Goal: Check status: Check status

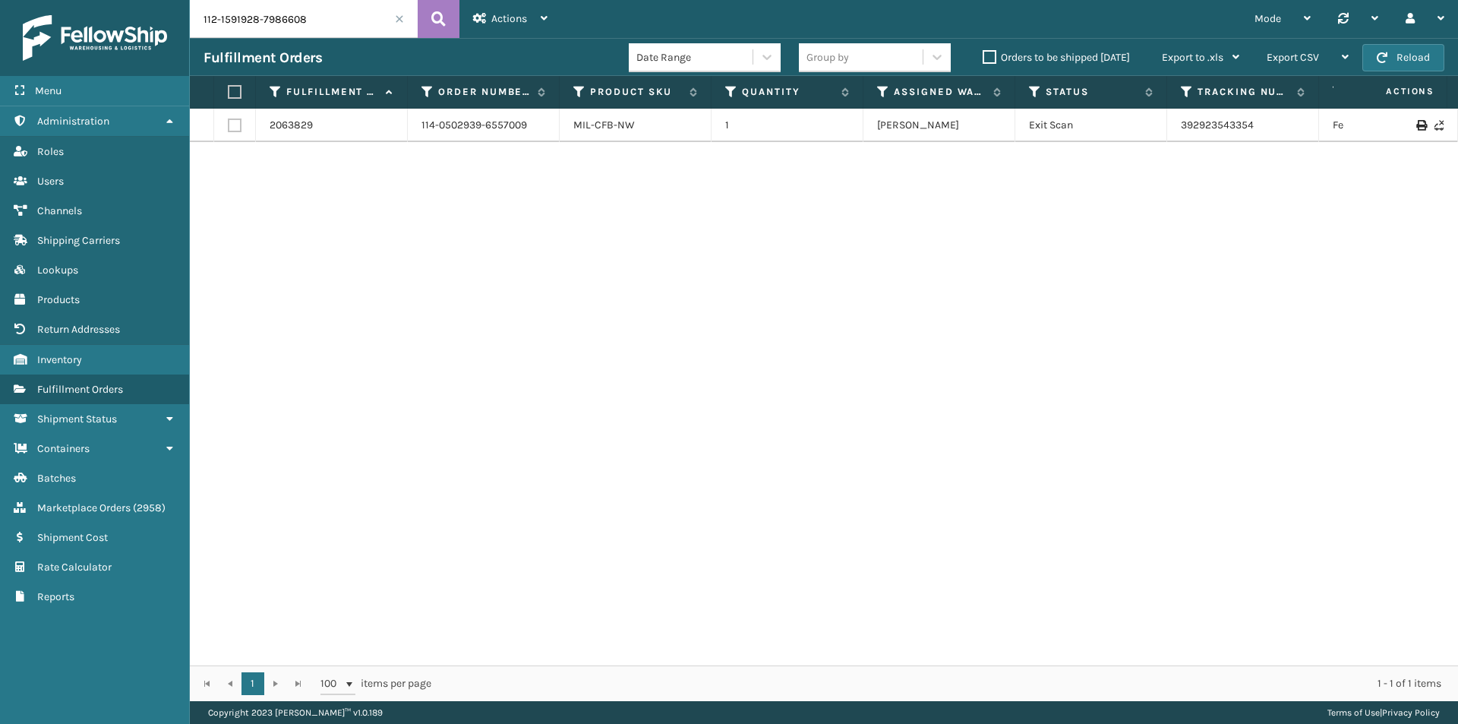
click at [438, 15] on icon at bounding box center [438, 19] width 14 height 23
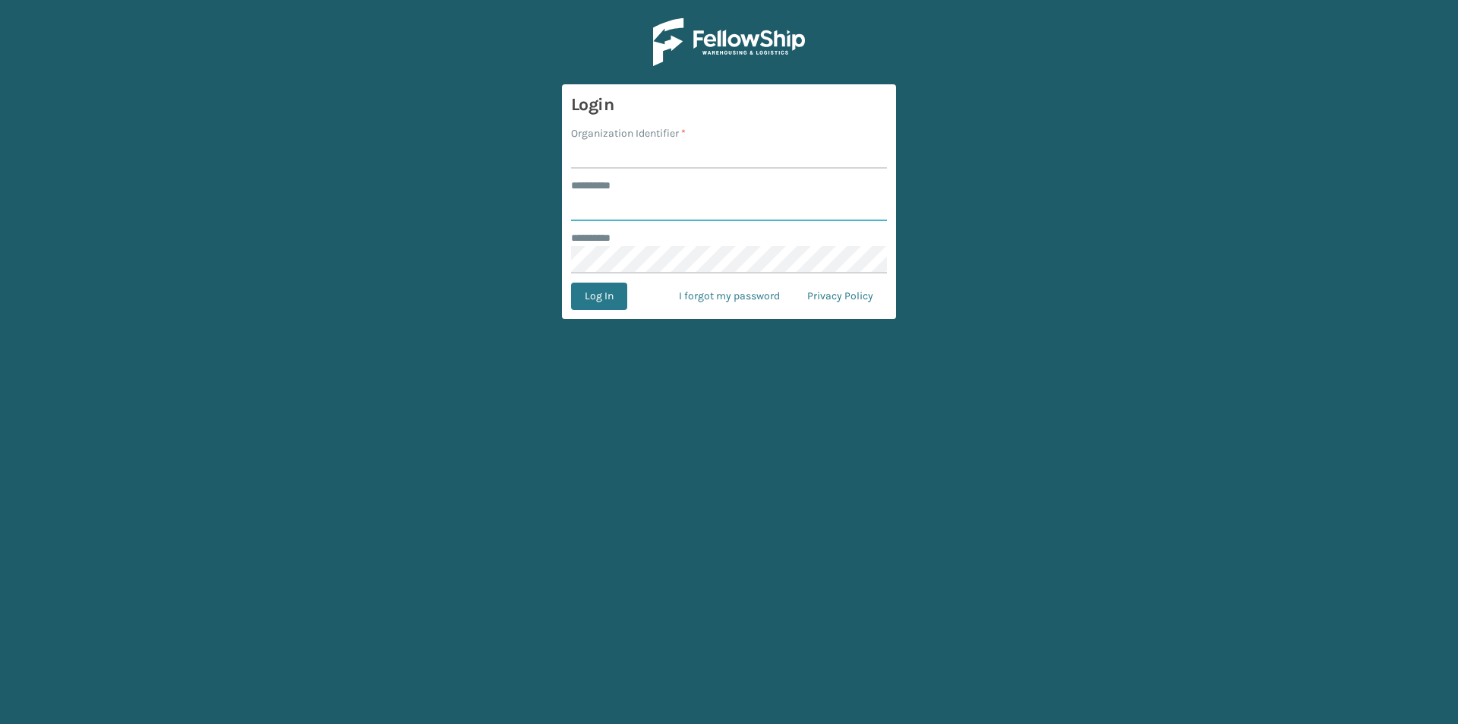
type input "******"
click at [646, 163] on input "Organization Identifier *" at bounding box center [729, 154] width 316 height 27
type input "[PERSON_NAME]"
click at [609, 286] on button "Log In" at bounding box center [599, 296] width 56 height 27
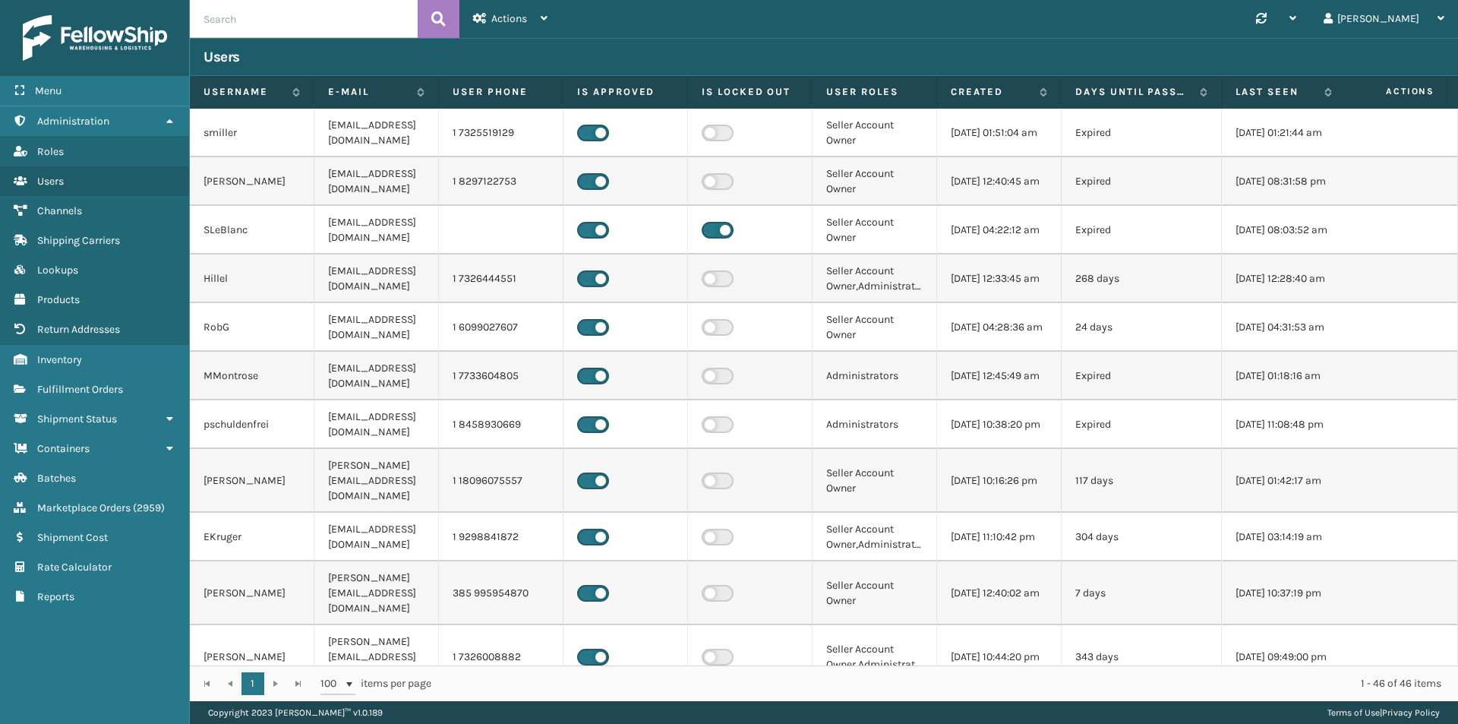
click at [337, 23] on input "text" at bounding box center [304, 19] width 228 height 38
click at [123, 385] on span "Fulfillment Orders" at bounding box center [80, 389] width 86 height 13
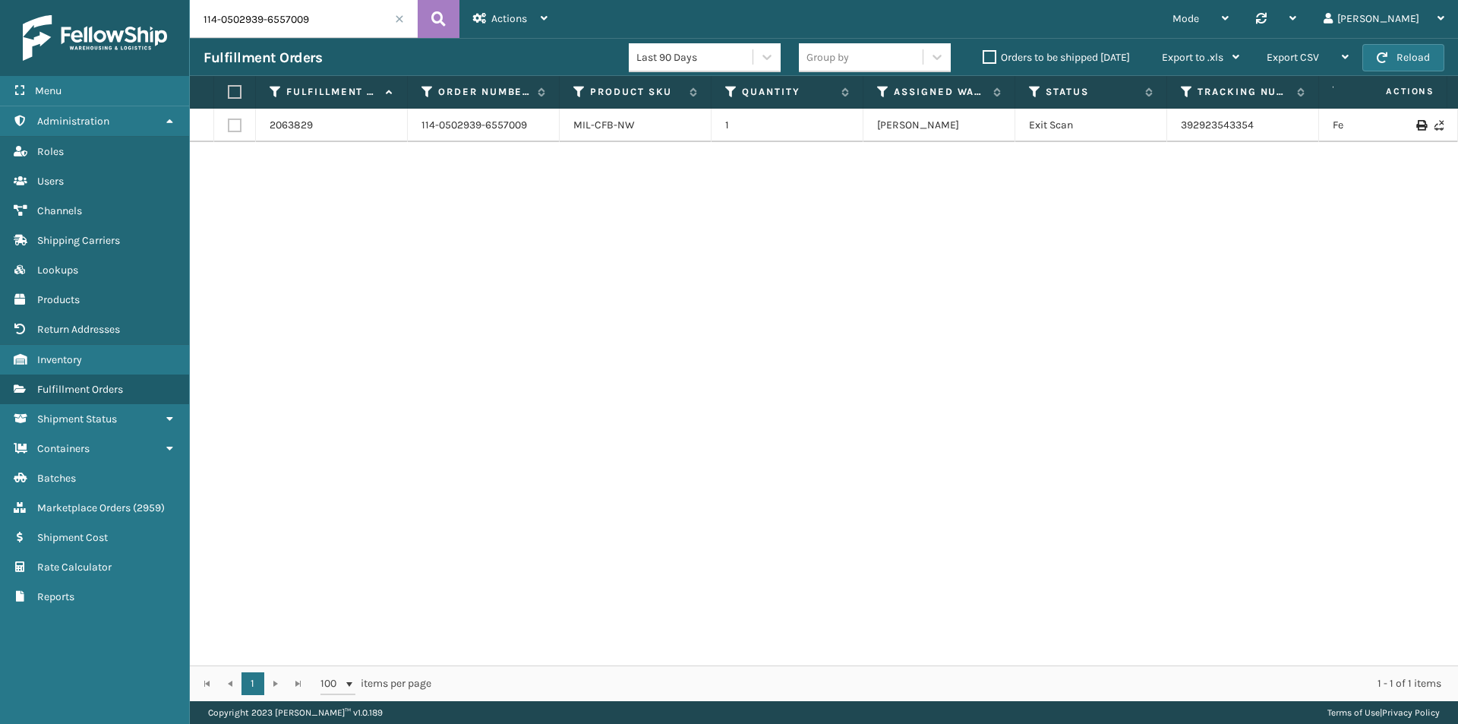
click at [286, 24] on input "114-0502939-6557009" at bounding box center [304, 19] width 228 height 38
paste input "2-1591928-7986608"
click at [447, 24] on button at bounding box center [439, 19] width 42 height 38
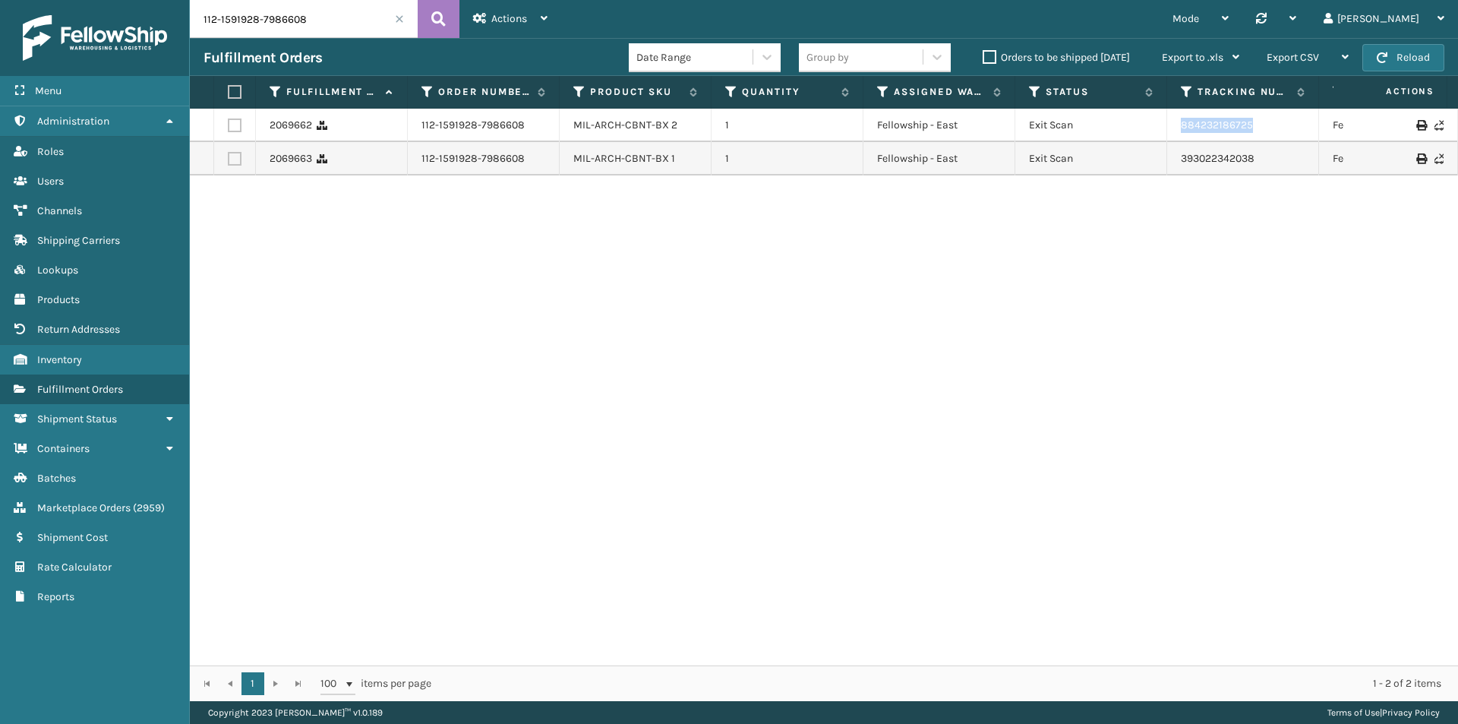
drag, startPoint x: 1271, startPoint y: 127, endPoint x: 1164, endPoint y: 128, distance: 107.1
click at [1164, 128] on tr "2069662 112-1591928-7986608 MIL-ARCH-CBNT-BX 2 1 Fellowship - East Exit Scan 88…" at bounding box center [1039, 125] width 1699 height 33
copy tr "884232186725"
drag, startPoint x: 1284, startPoint y: 169, endPoint x: 1154, endPoint y: 163, distance: 130.0
click at [1154, 163] on tr "2069663 112-1591928-7986608 MIL-ARCH-CBNT-BX 1 1 Fellowship - East Exit Scan 39…" at bounding box center [1039, 158] width 1699 height 33
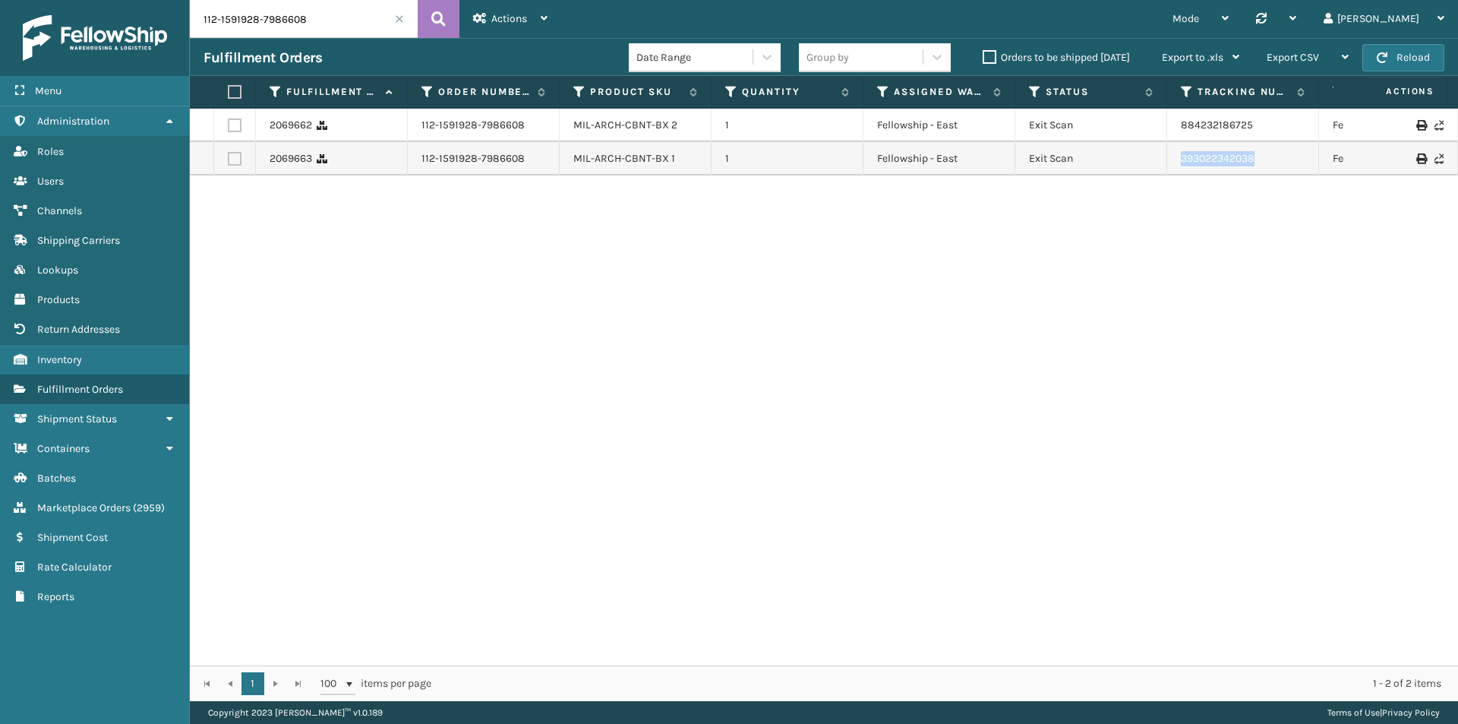
copy tr "393022342038"
click at [318, 17] on input "112-1591928-7986608" at bounding box center [304, 19] width 228 height 38
paste input "0997184-0740204"
click at [436, 11] on icon at bounding box center [438, 19] width 14 height 23
drag, startPoint x: 1310, startPoint y: 128, endPoint x: 1159, endPoint y: 140, distance: 151.6
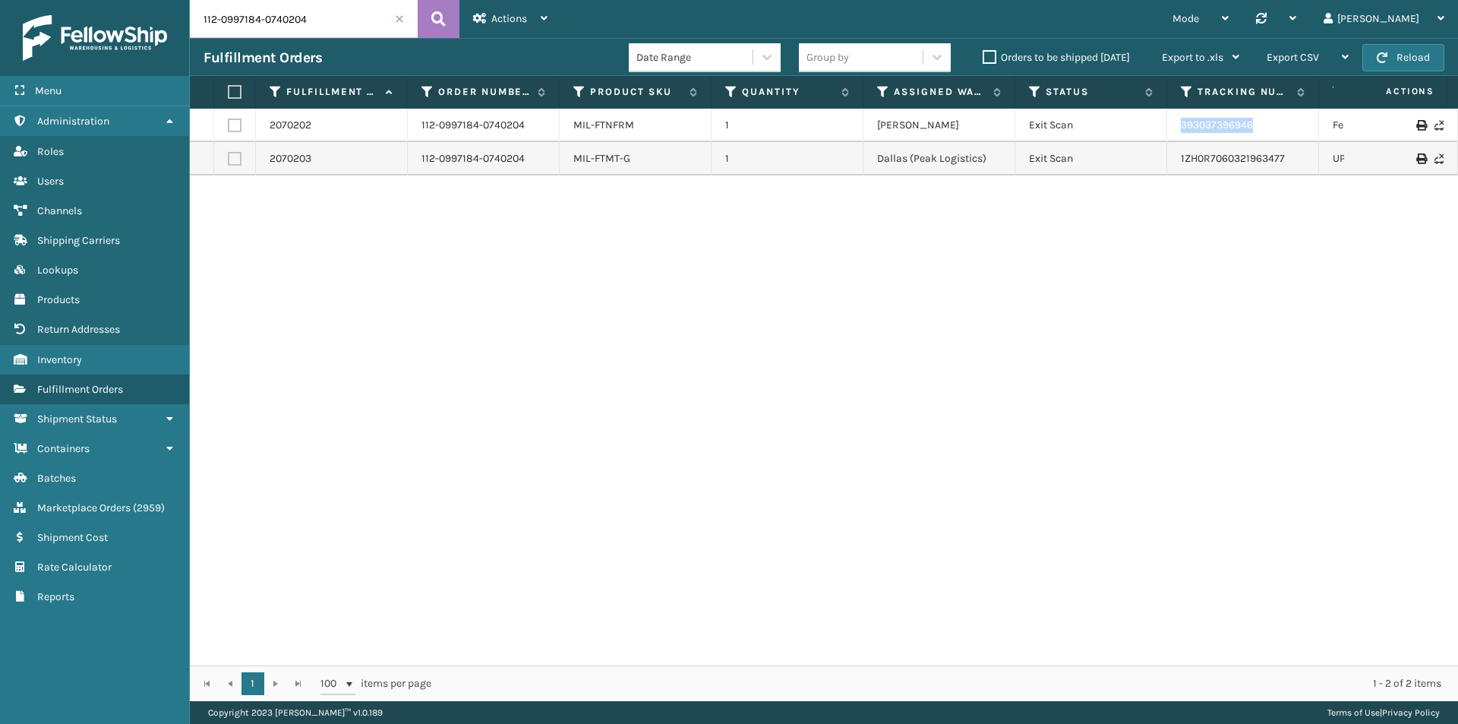
click at [1159, 140] on tr "2070202 112-0997184-0740204 MIL-FTNFRM 1 [PERSON_NAME] Exit Scan 393037396946 F…" at bounding box center [1039, 125] width 1699 height 33
copy tr "393037396946"
drag, startPoint x: 1299, startPoint y: 162, endPoint x: 1173, endPoint y: 161, distance: 126.1
click at [1173, 161] on td "1ZH0R7060321963477" at bounding box center [1243, 158] width 152 height 33
copy link "1ZH0R7060321963477"
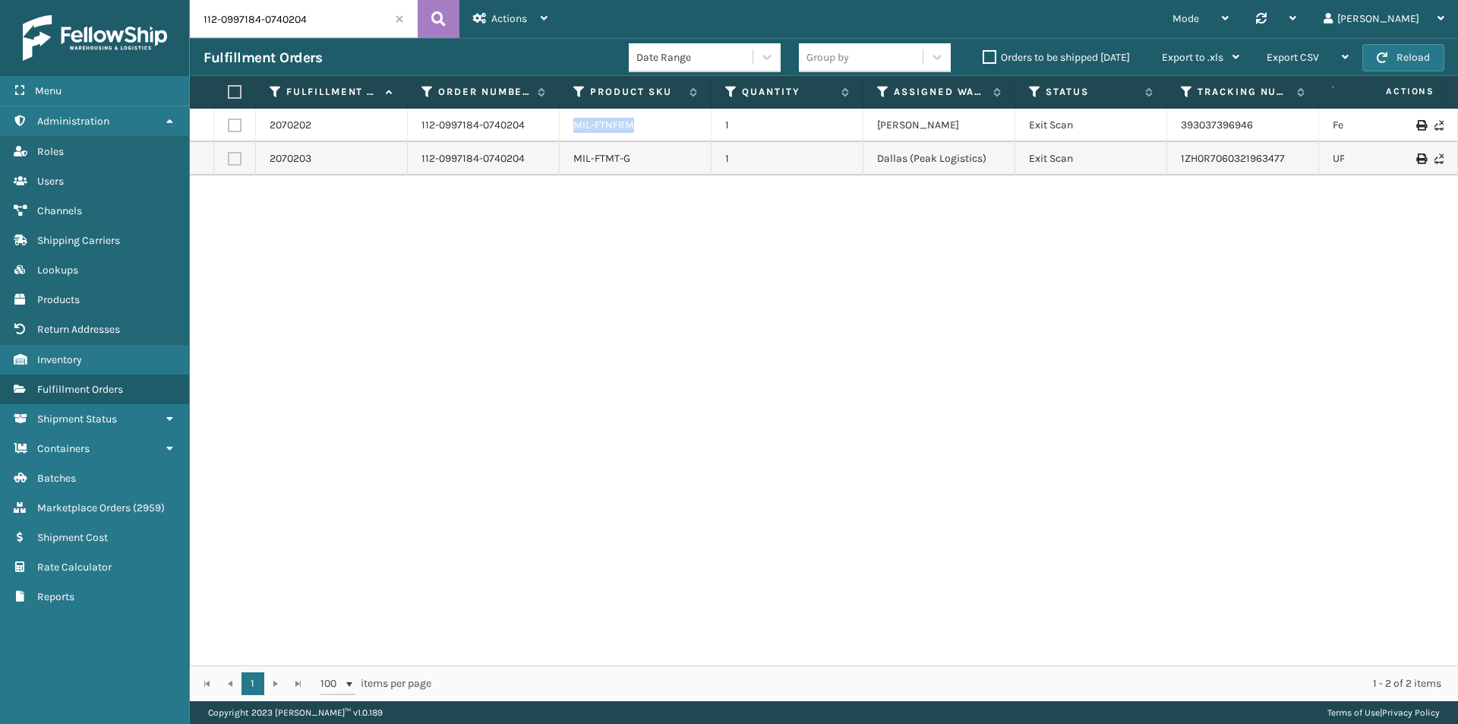
drag, startPoint x: 693, startPoint y: 129, endPoint x: 567, endPoint y: 127, distance: 126.9
click at [567, 127] on td "MIL-FTNFRM" at bounding box center [636, 125] width 152 height 33
copy link "MIL-FTNFRM"
click at [327, 25] on input "112-0997184-0740204" at bounding box center [304, 19] width 228 height 38
paste input "7227307-413221"
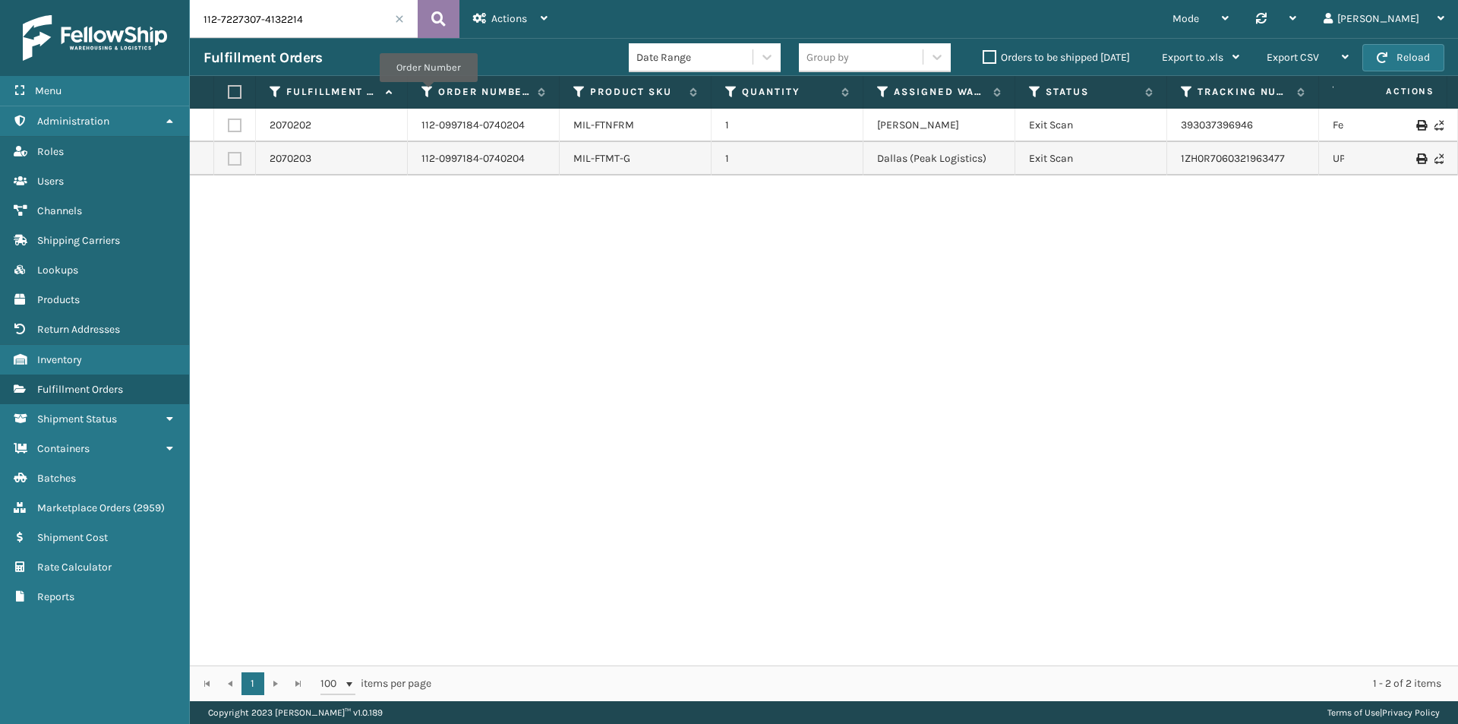
click at [437, 17] on icon at bounding box center [438, 19] width 14 height 23
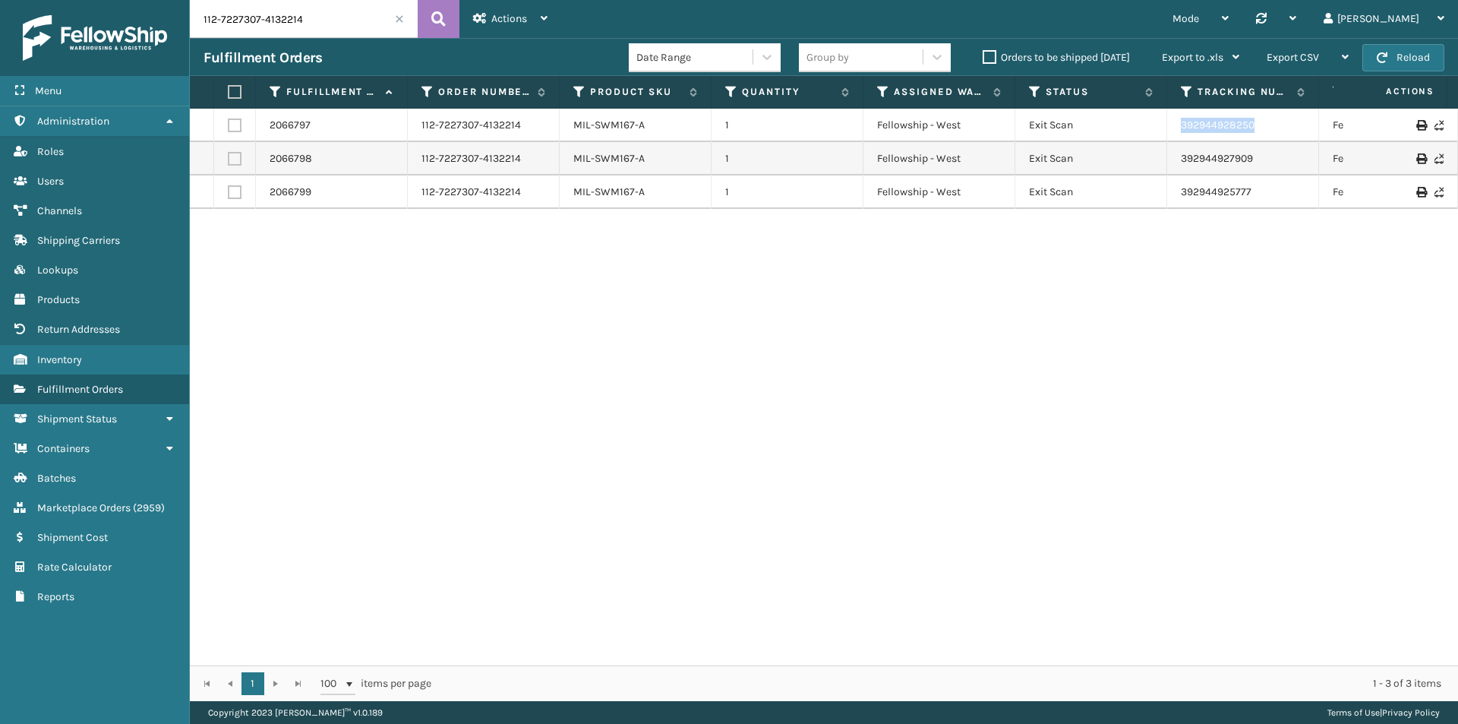
drag, startPoint x: 1192, startPoint y: 134, endPoint x: 1159, endPoint y: 131, distance: 32.9
click at [1159, 131] on tr "2066797 112-7227307-4132214 MIL-SWM167-A 1 Fellowship - West Exit Scan 39294492…" at bounding box center [1039, 125] width 1699 height 33
copy tr "392944928250"
drag, startPoint x: 1294, startPoint y: 146, endPoint x: 1149, endPoint y: 160, distance: 145.7
click at [1149, 160] on tr "2066798 112-7227307-4132214 MIL-SWM167-A 1 Fellowship - West Exit Scan 39294492…" at bounding box center [1039, 158] width 1699 height 33
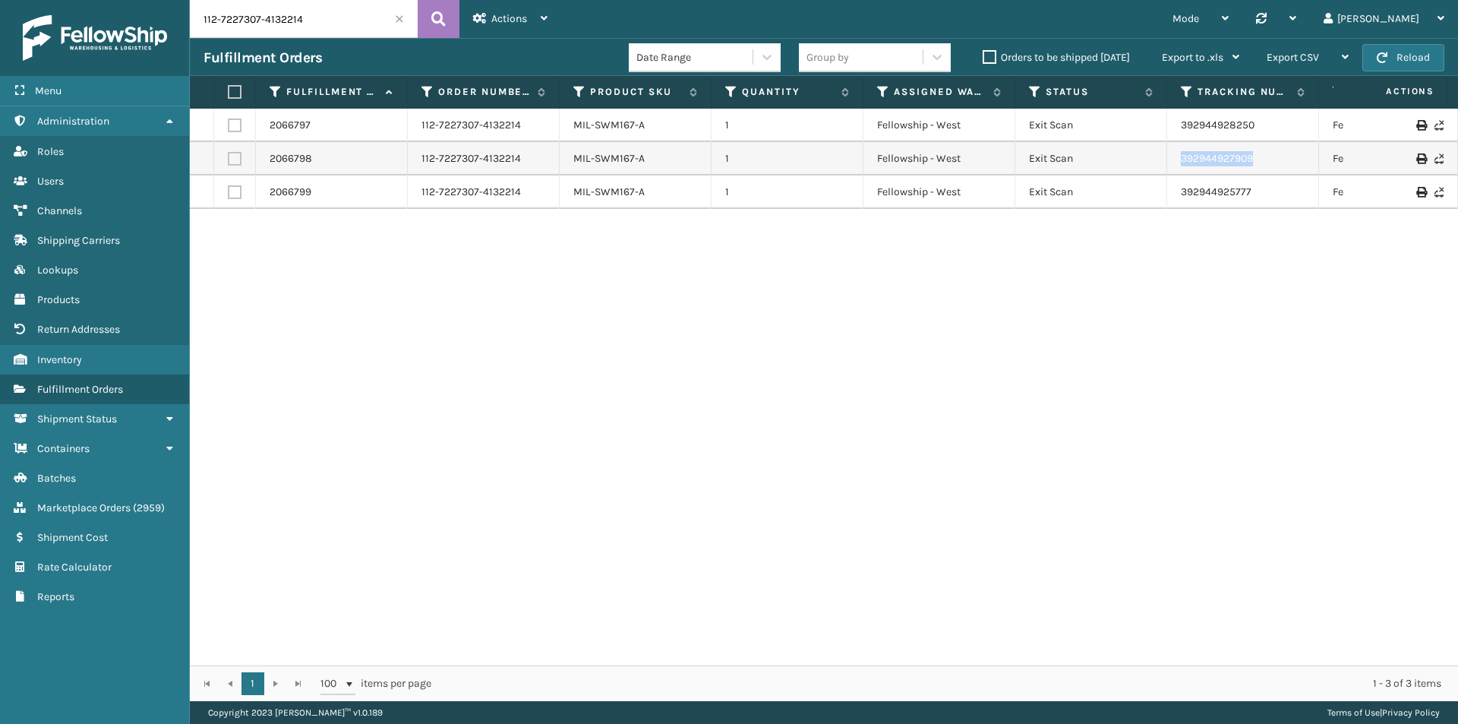
copy tr "392944927909"
click at [361, 27] on input "112-7227307-4132214" at bounding box center [304, 19] width 228 height 38
paste input "3-9564025-900182"
type input "113-9564025-9001824"
click at [437, 18] on icon at bounding box center [438, 19] width 14 height 23
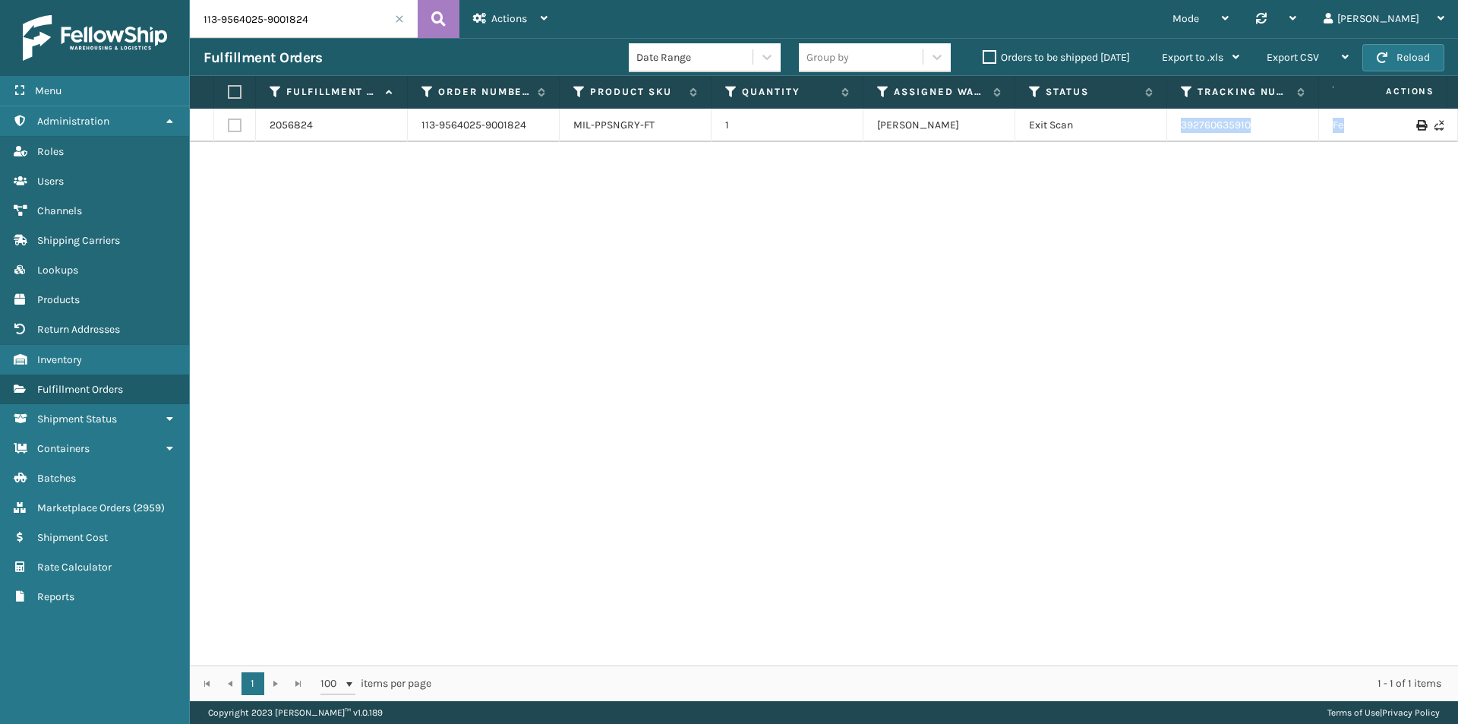
drag, startPoint x: 1347, startPoint y: 129, endPoint x: 1158, endPoint y: 131, distance: 189.1
click at [1158, 131] on tr "2056824 113-9564025-9001824 MIL-PPSNGRY-FT 1 [PERSON_NAME] Exit Scan 3927606359…" at bounding box center [1039, 125] width 1699 height 33
copy tr "392760635910 FedEx Ground [US_STATE]"
click at [338, 26] on input "113-9564025-9001824" at bounding box center [304, 19] width 228 height 38
paste input "1-9977485-2293856"
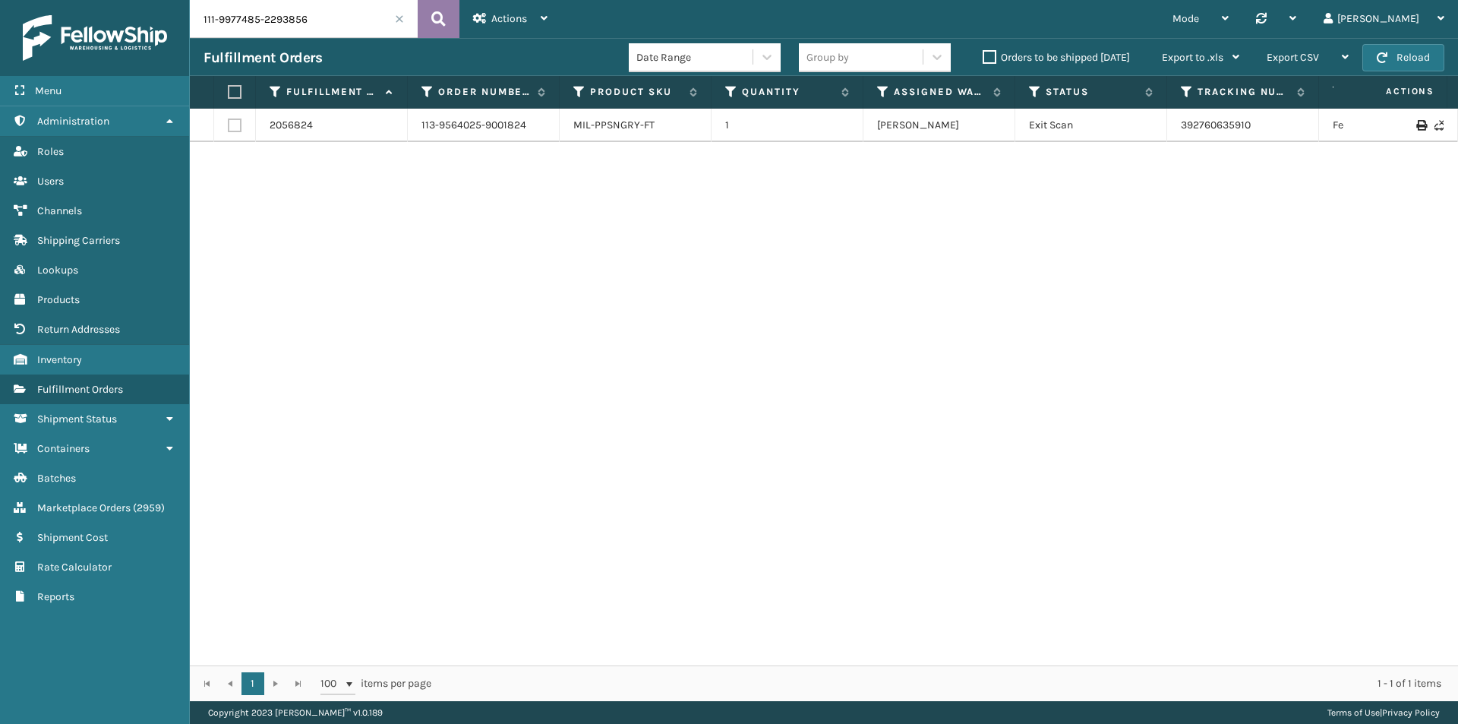
click at [441, 14] on icon at bounding box center [438, 19] width 14 height 23
drag, startPoint x: 1299, startPoint y: 132, endPoint x: 1172, endPoint y: 134, distance: 126.9
click at [1172, 134] on td "1ZH0R7060319545932" at bounding box center [1243, 125] width 152 height 33
copy link "1ZH0R7060319545932"
click at [333, 3] on input "111-9977485-2293856" at bounding box center [304, 19] width 228 height 38
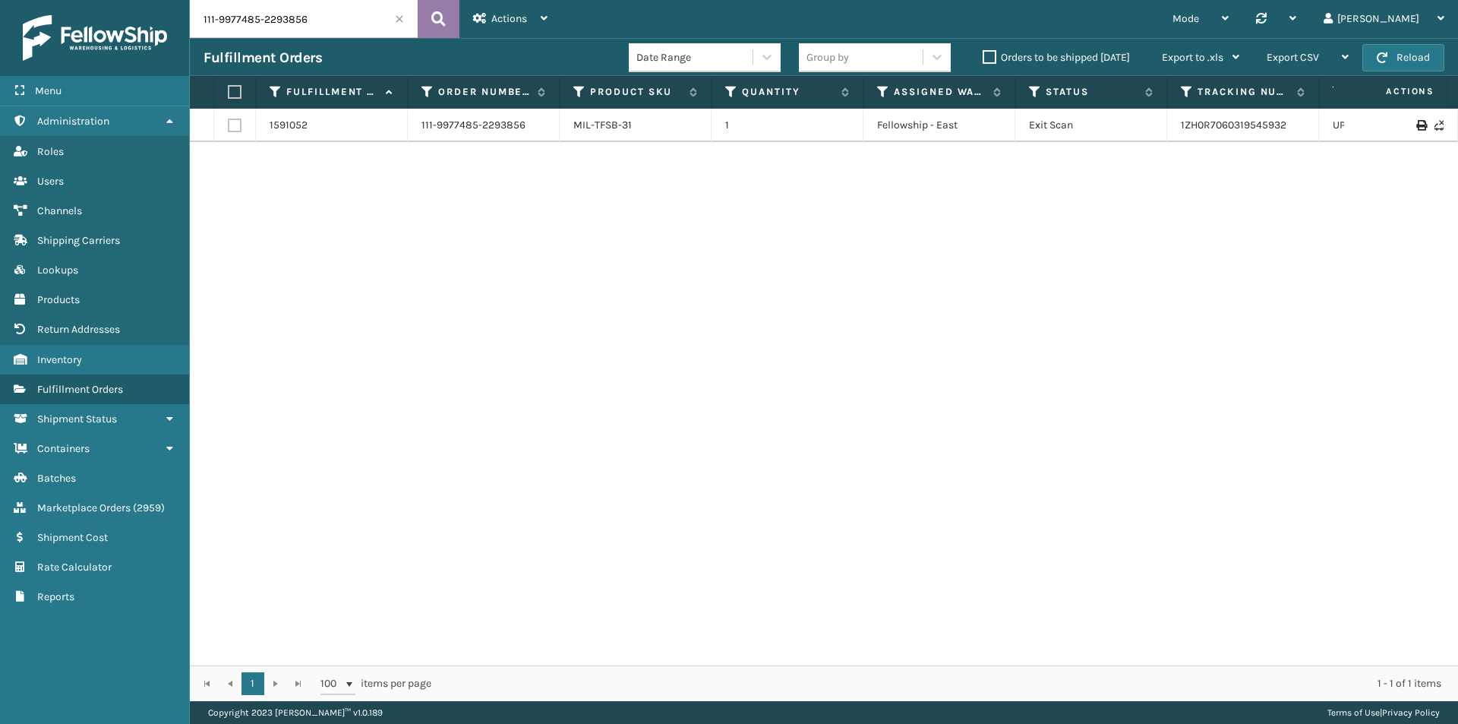
paste input "4-8924875-2577824"
click at [431, 18] on icon at bounding box center [438, 19] width 14 height 23
drag, startPoint x: 1274, startPoint y: 133, endPoint x: 1168, endPoint y: 137, distance: 105.6
click at [1168, 137] on td "392937232470" at bounding box center [1243, 125] width 152 height 33
copy link "392937232470"
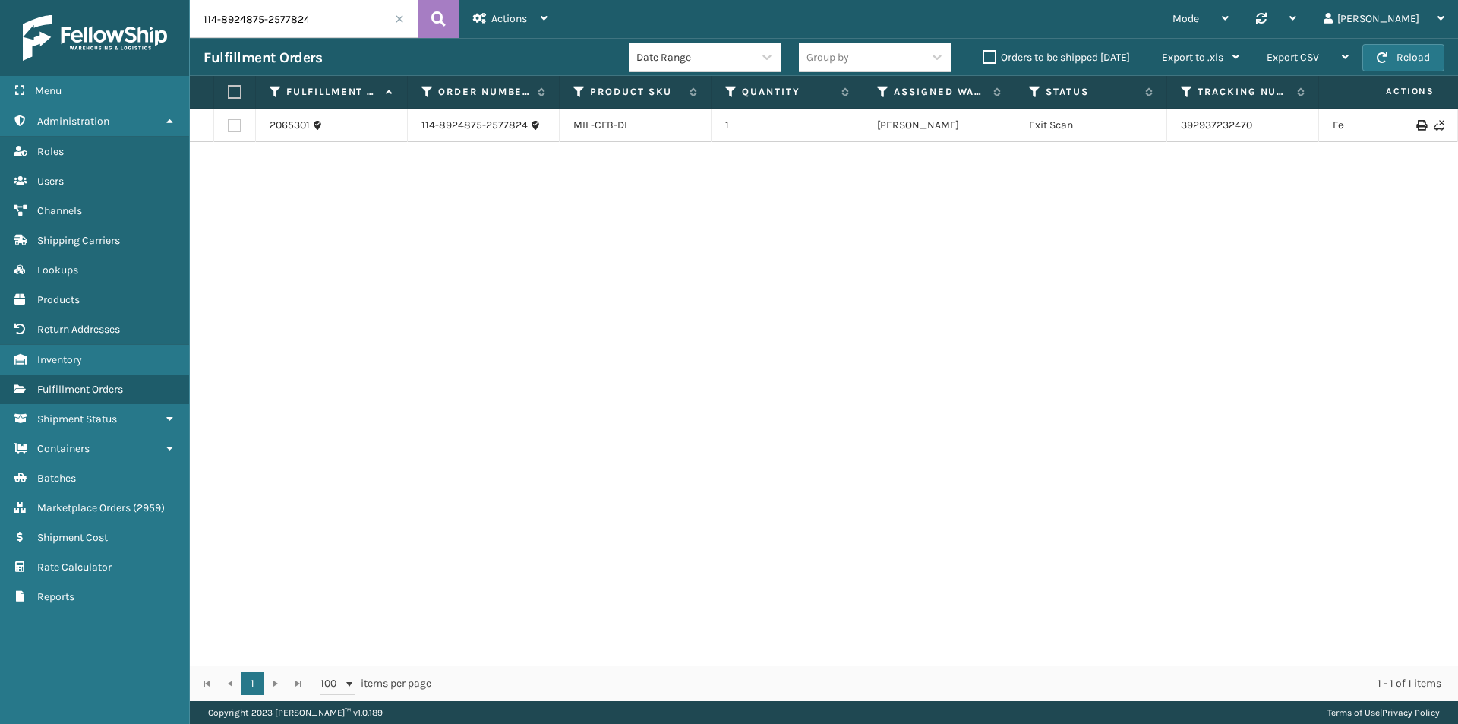
drag, startPoint x: 296, startPoint y: 6, endPoint x: 307, endPoint y: 21, distance: 17.9
click at [297, 10] on input "114-8924875-2577824" at bounding box center [304, 19] width 228 height 38
paste input "1-5889530-8510642"
type input "111-5889530-8510642"
click at [451, 11] on button at bounding box center [439, 19] width 42 height 38
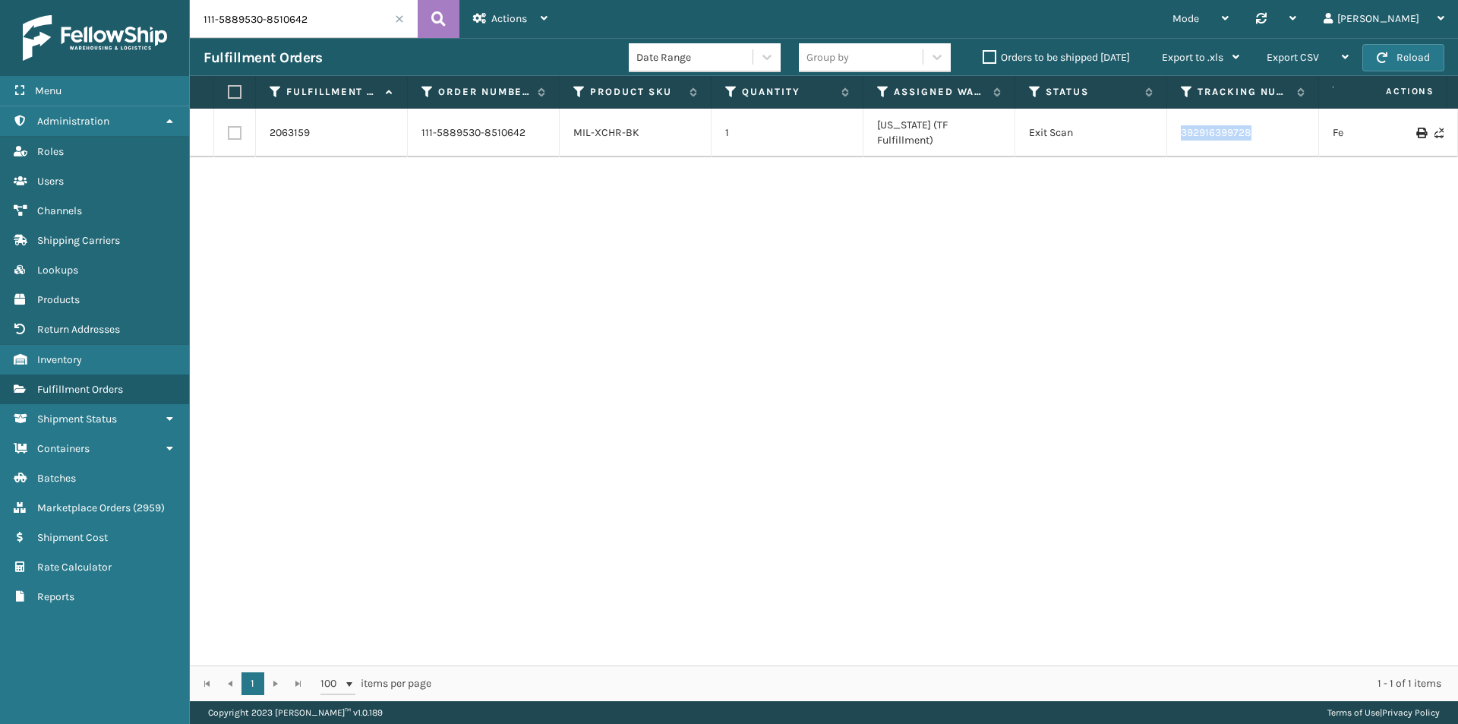
click at [1152, 138] on tr "2063159 111-5889530-8510642 MIL-XCHR-BK 1 [US_STATE] (TF Fulfillment) Exit Scan…" at bounding box center [1039, 133] width 1699 height 49
